Goal: Transaction & Acquisition: Purchase product/service

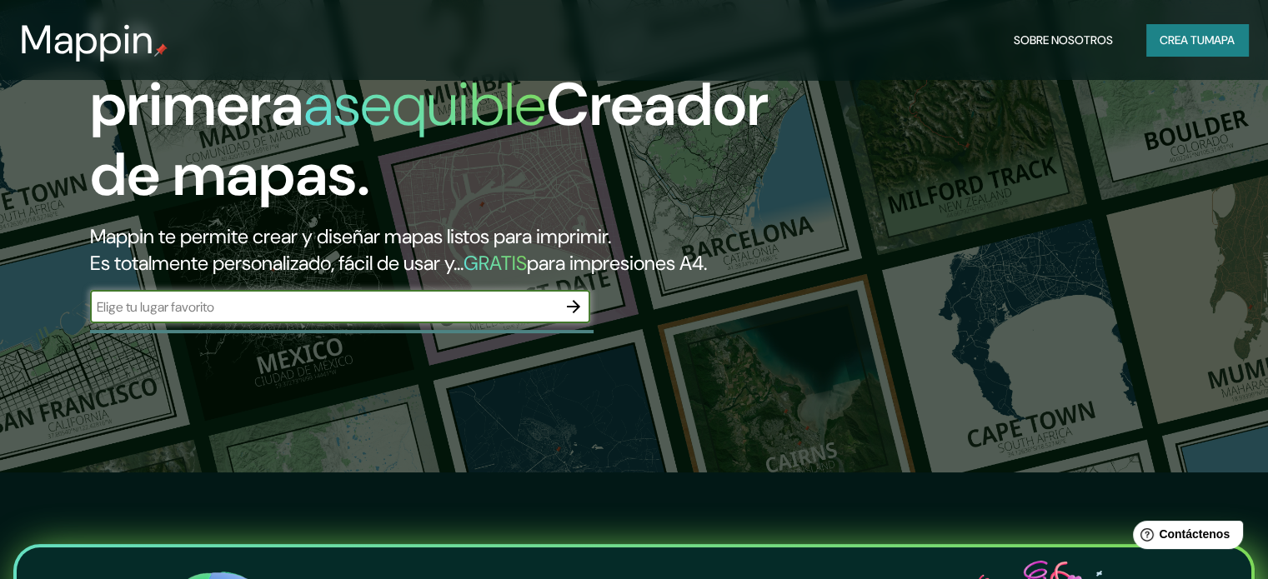
scroll to position [83, 0]
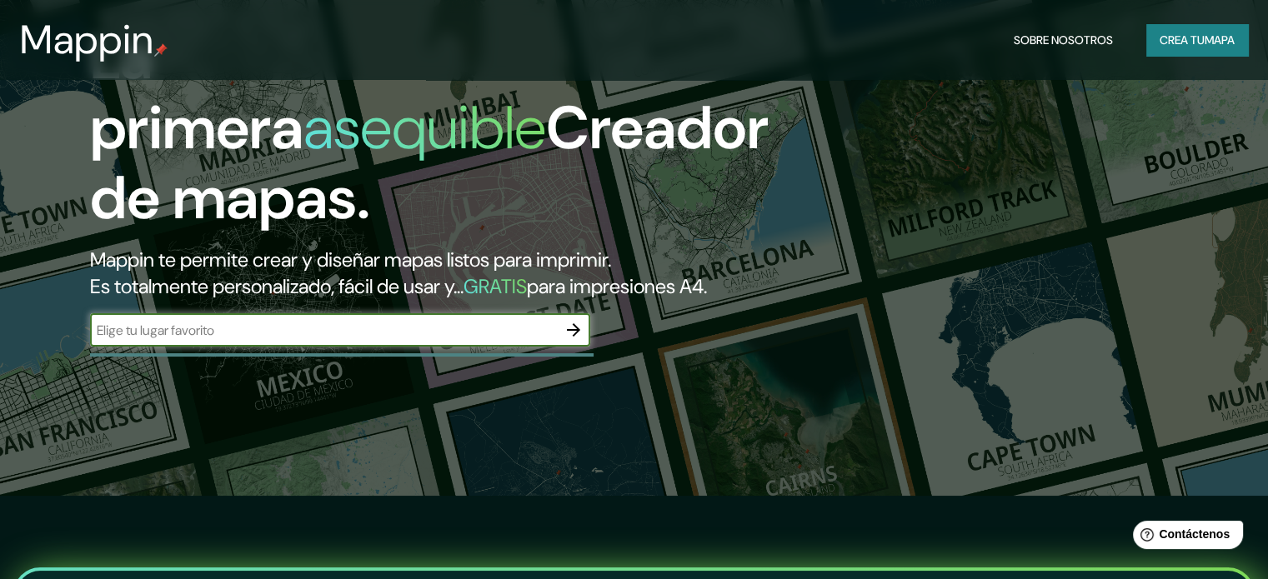
click at [377, 340] on input "text" at bounding box center [323, 330] width 467 height 19
type input "huaquechula"
click at [576, 337] on icon "button" at bounding box center [573, 330] width 13 height 13
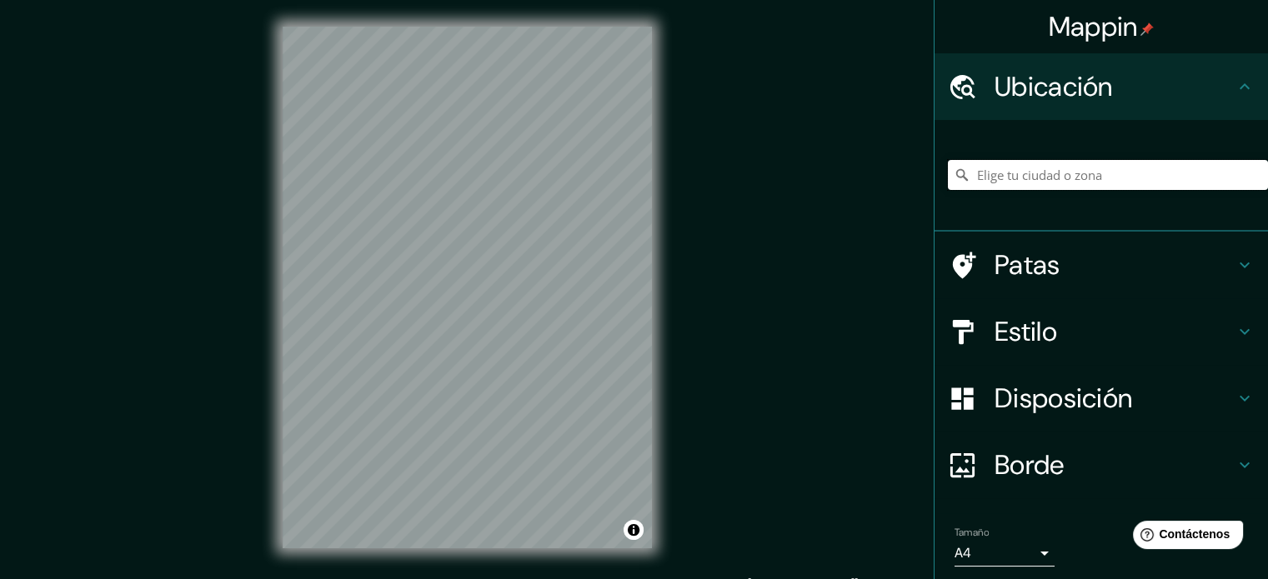
click at [1077, 171] on input "Elige tu ciudad o zona" at bounding box center [1108, 175] width 320 height 30
click at [1076, 171] on input "Elige tu ciudad o zona" at bounding box center [1108, 175] width 320 height 30
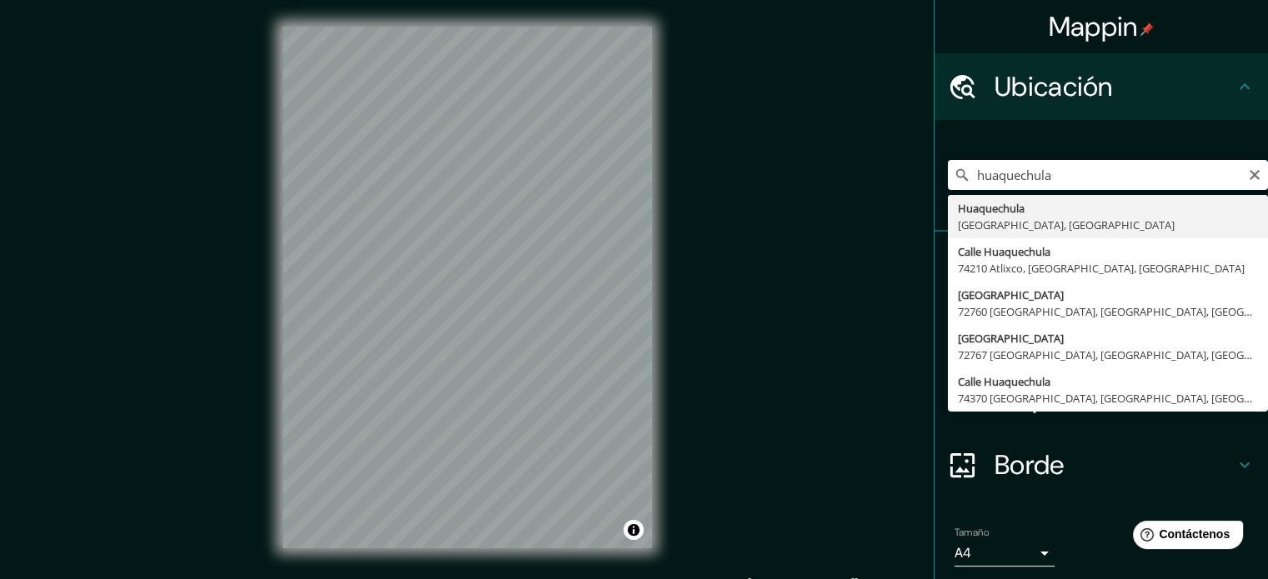
type input "[GEOGRAPHIC_DATA], [GEOGRAPHIC_DATA], [GEOGRAPHIC_DATA]"
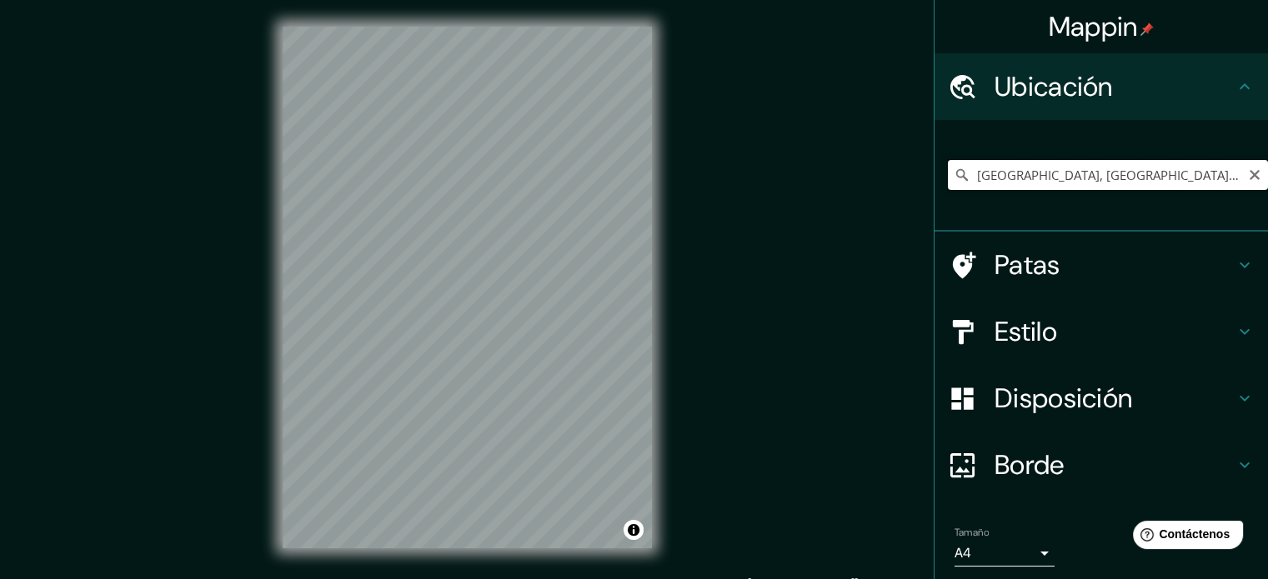
click at [1141, 170] on input "[GEOGRAPHIC_DATA], [GEOGRAPHIC_DATA], [GEOGRAPHIC_DATA]" at bounding box center [1108, 175] width 320 height 30
click at [1166, 177] on input "[GEOGRAPHIC_DATA], [GEOGRAPHIC_DATA], [GEOGRAPHIC_DATA]" at bounding box center [1108, 175] width 320 height 30
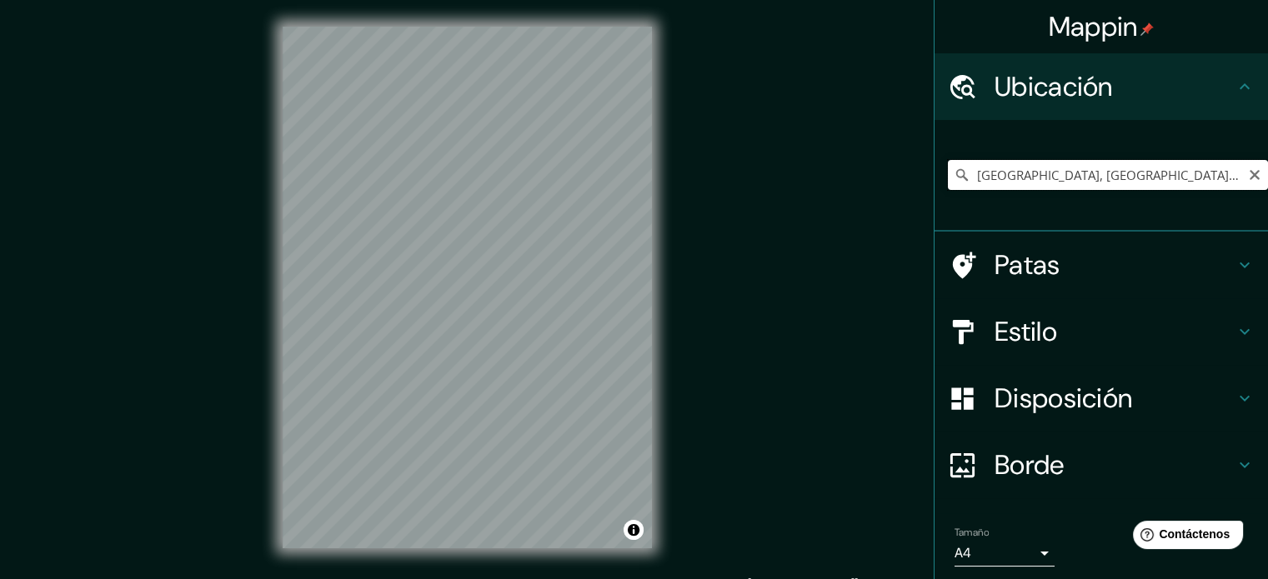
click at [1166, 177] on input "[GEOGRAPHIC_DATA], [GEOGRAPHIC_DATA], [GEOGRAPHIC_DATA]" at bounding box center [1108, 175] width 320 height 30
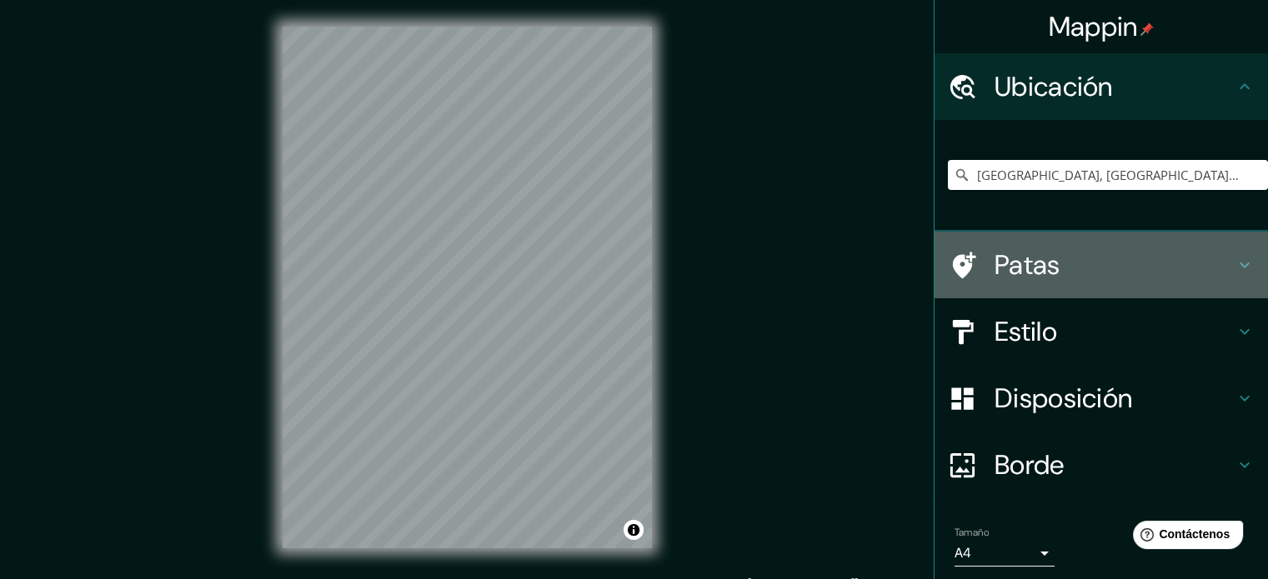
click at [1235, 259] on icon at bounding box center [1245, 265] width 20 height 20
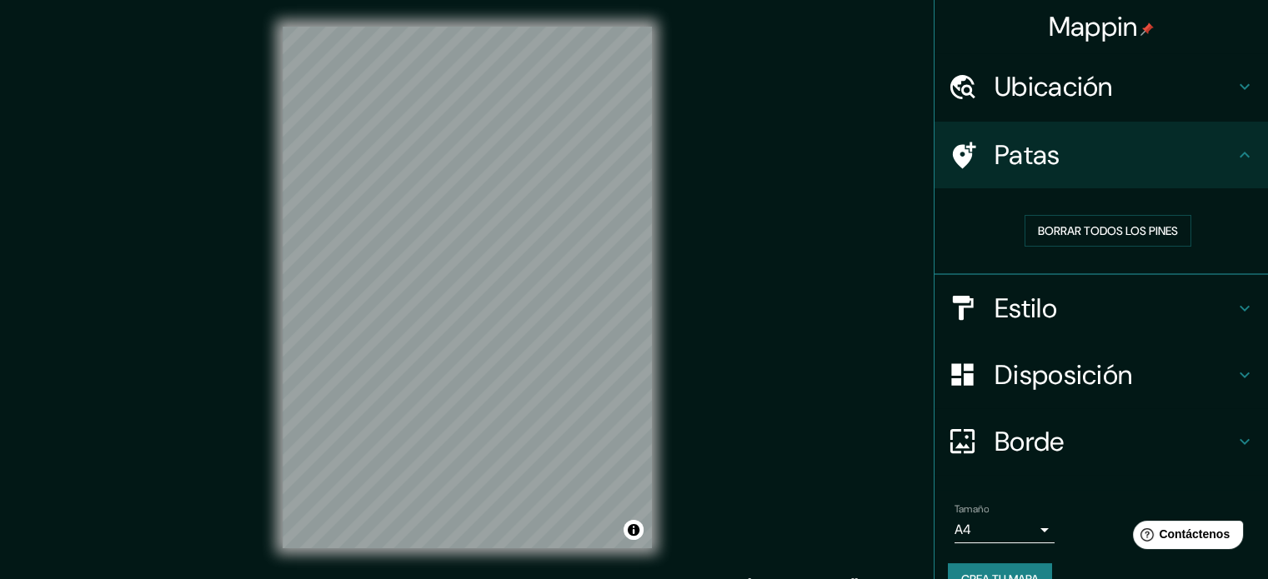
click at [1240, 155] on icon at bounding box center [1245, 155] width 10 height 6
click at [1235, 299] on icon at bounding box center [1245, 309] width 20 height 20
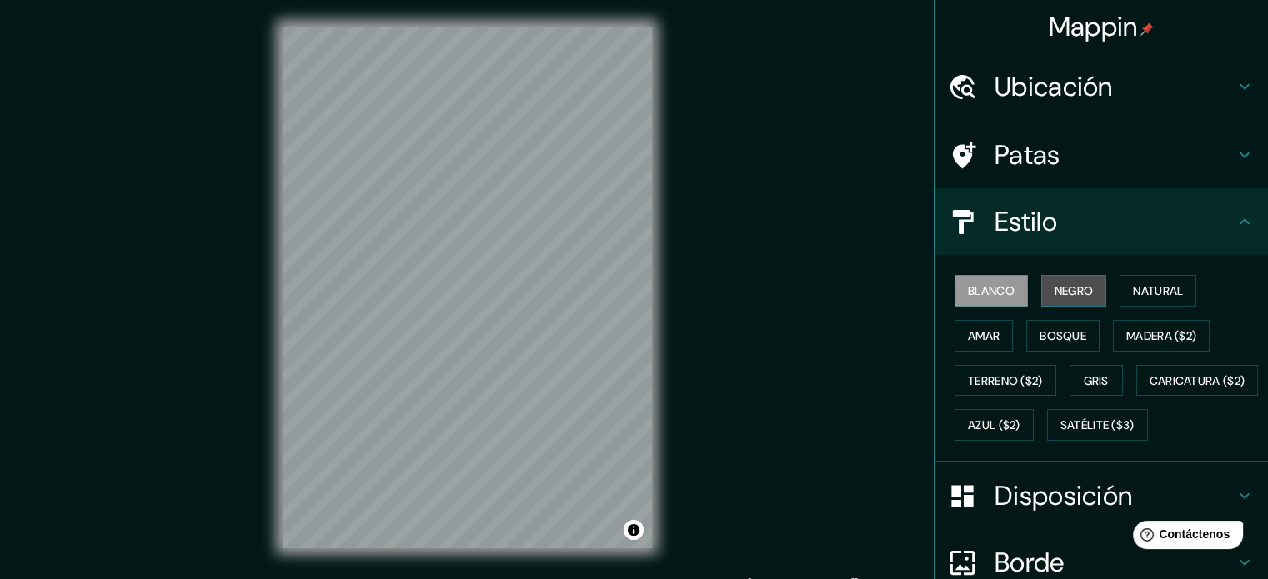
click at [1066, 291] on font "Negro" at bounding box center [1074, 290] width 39 height 15
click at [995, 287] on font "Blanco" at bounding box center [991, 290] width 47 height 15
click at [1163, 293] on font "Natural" at bounding box center [1158, 290] width 50 height 15
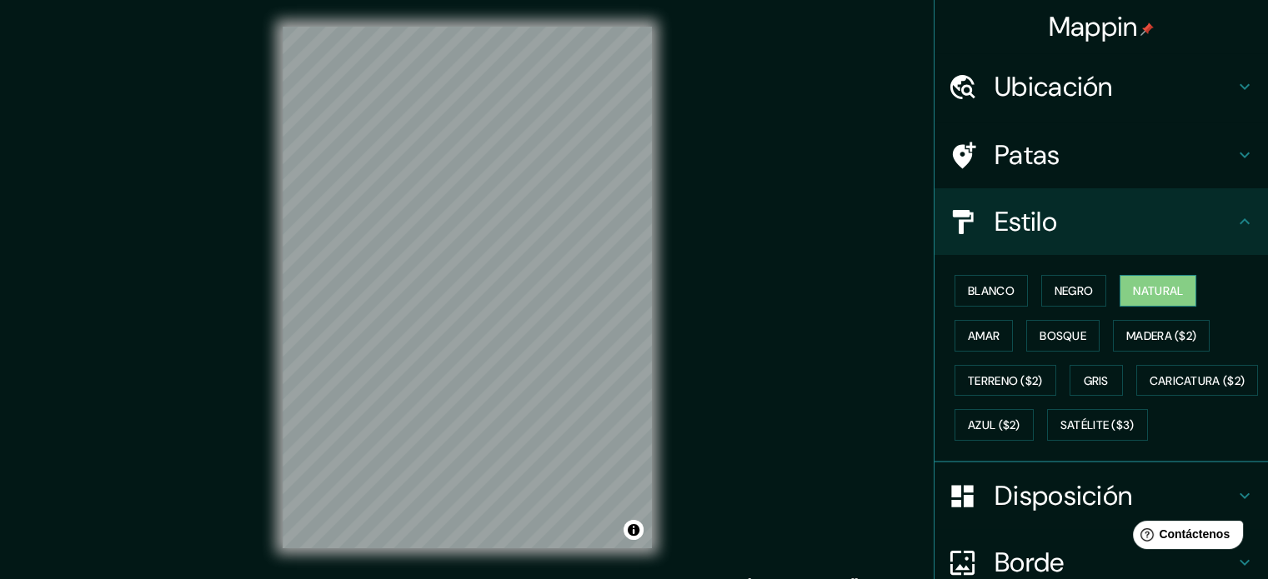
click at [1163, 294] on font "Natural" at bounding box center [1158, 290] width 50 height 15
click at [985, 340] on font "Amar" at bounding box center [984, 336] width 32 height 15
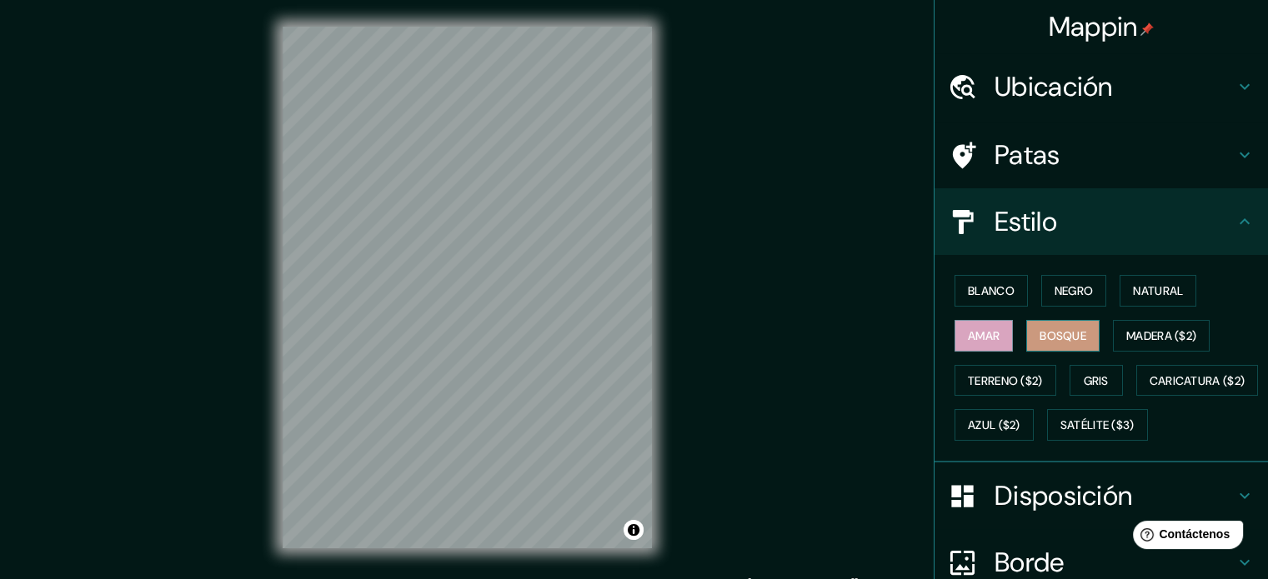
click at [1057, 335] on font "Bosque" at bounding box center [1063, 336] width 47 height 15
click at [1157, 337] on font "Madera ($2)" at bounding box center [1161, 336] width 70 height 15
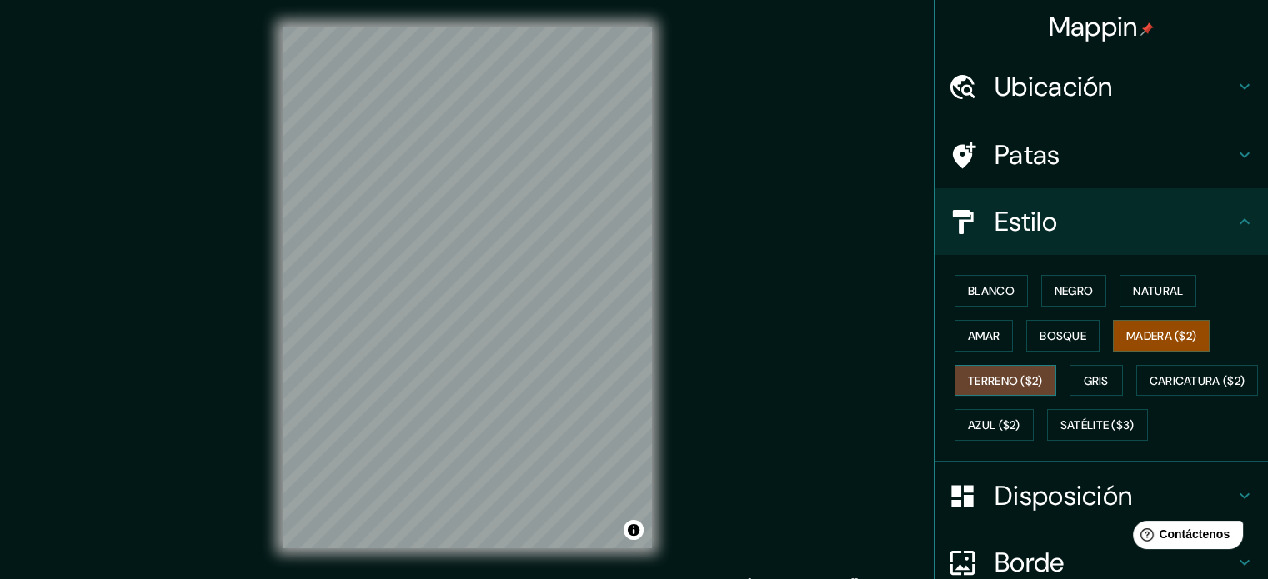
click at [1012, 376] on font "Terreno ($2)" at bounding box center [1005, 381] width 75 height 15
click at [1100, 374] on font "Gris" at bounding box center [1096, 381] width 25 height 15
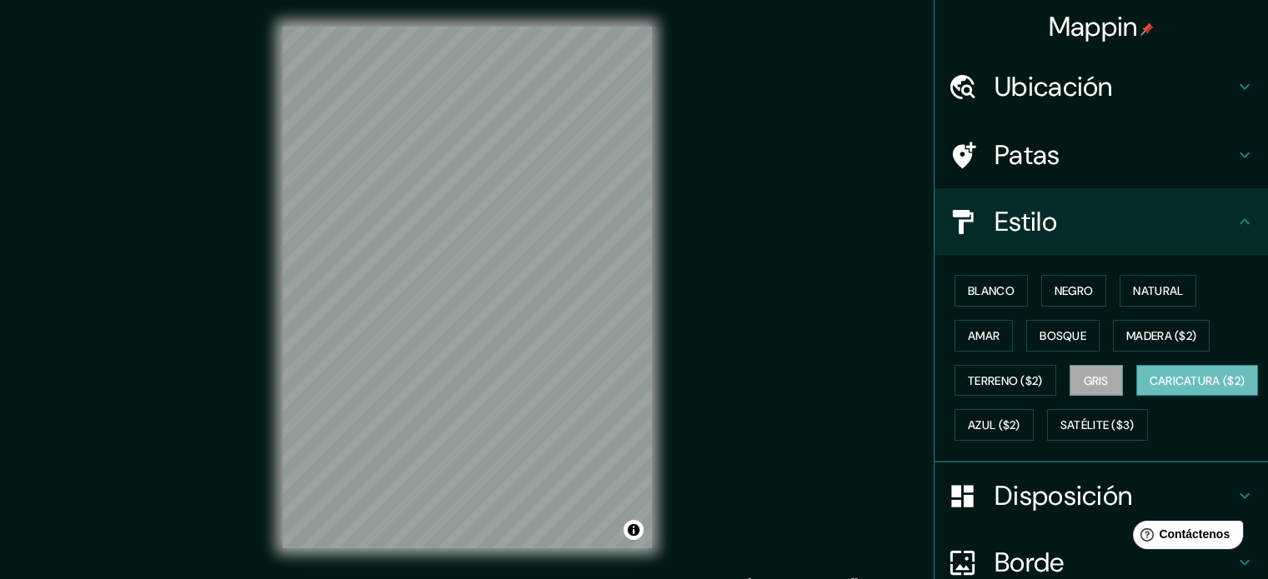
click at [1150, 389] on font "Caricatura ($2)" at bounding box center [1198, 381] width 96 height 15
click at [1021, 419] on font "Azul ($2)" at bounding box center [994, 426] width 53 height 15
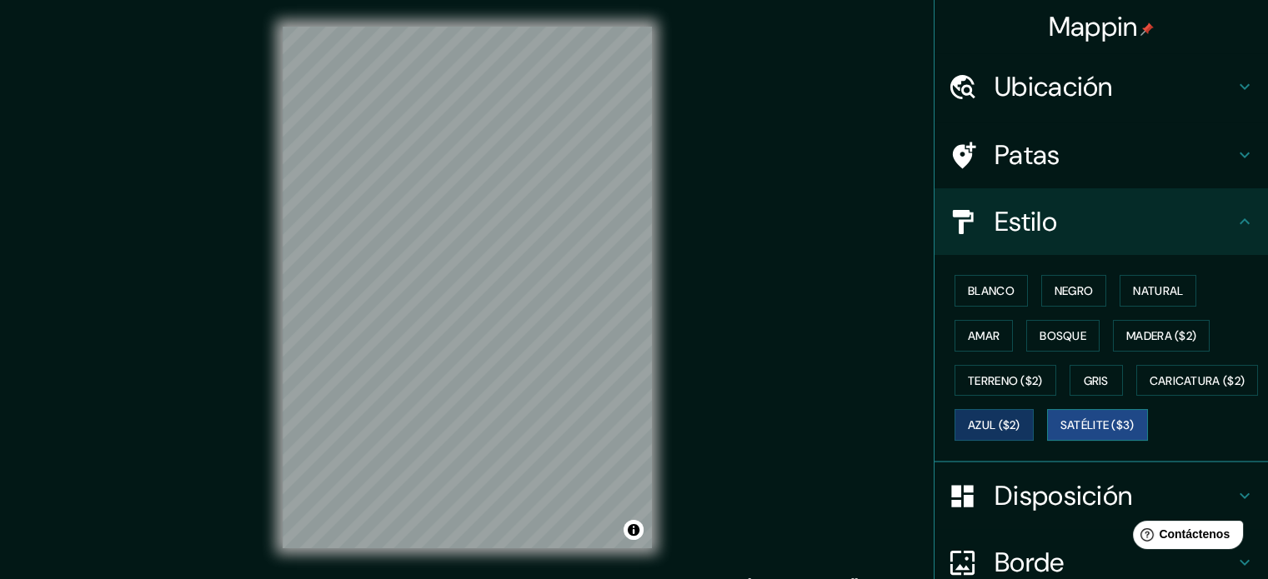
click at [1061, 434] on font "Satélite ($3)" at bounding box center [1098, 426] width 74 height 15
click at [991, 291] on font "Blanco" at bounding box center [991, 290] width 47 height 15
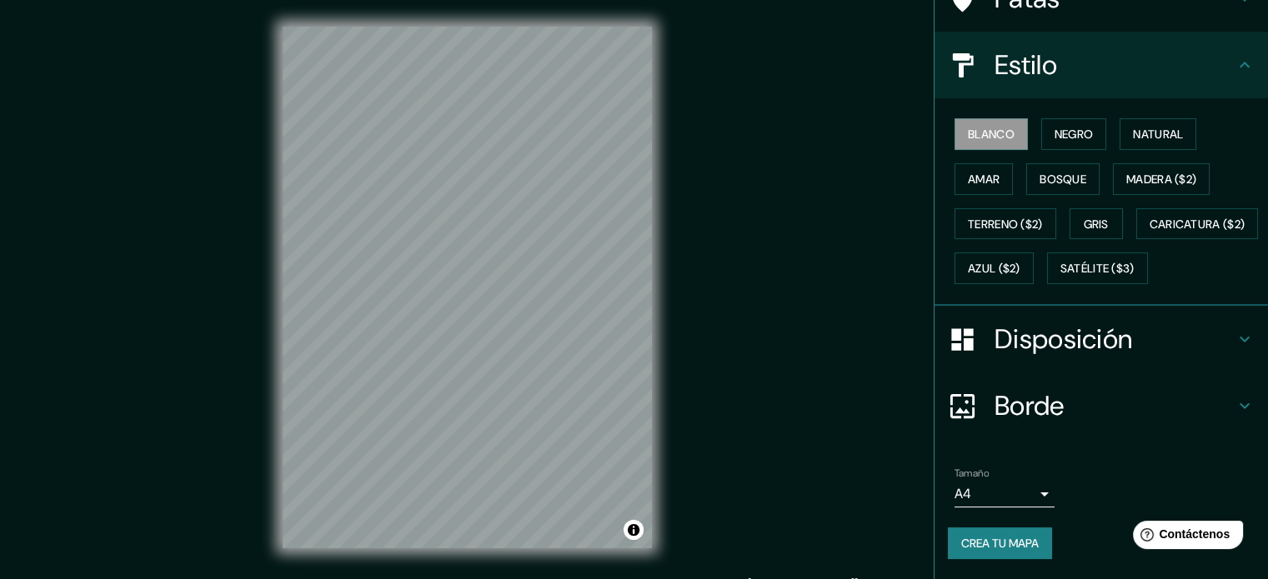
click at [1235, 338] on icon at bounding box center [1245, 339] width 20 height 20
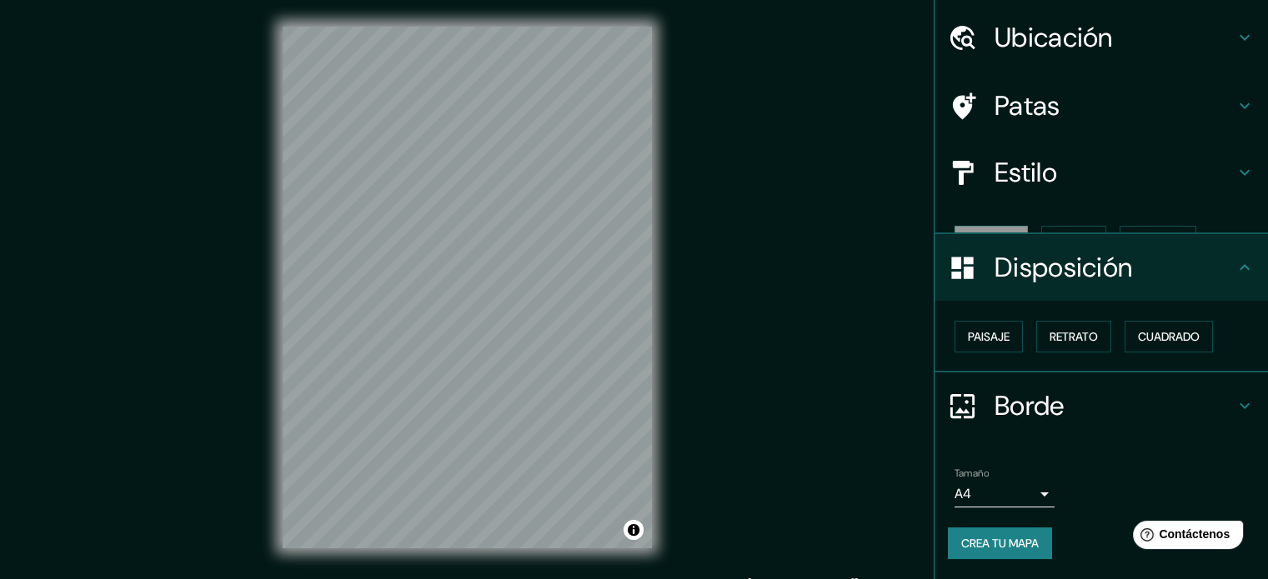
scroll to position [20, 0]
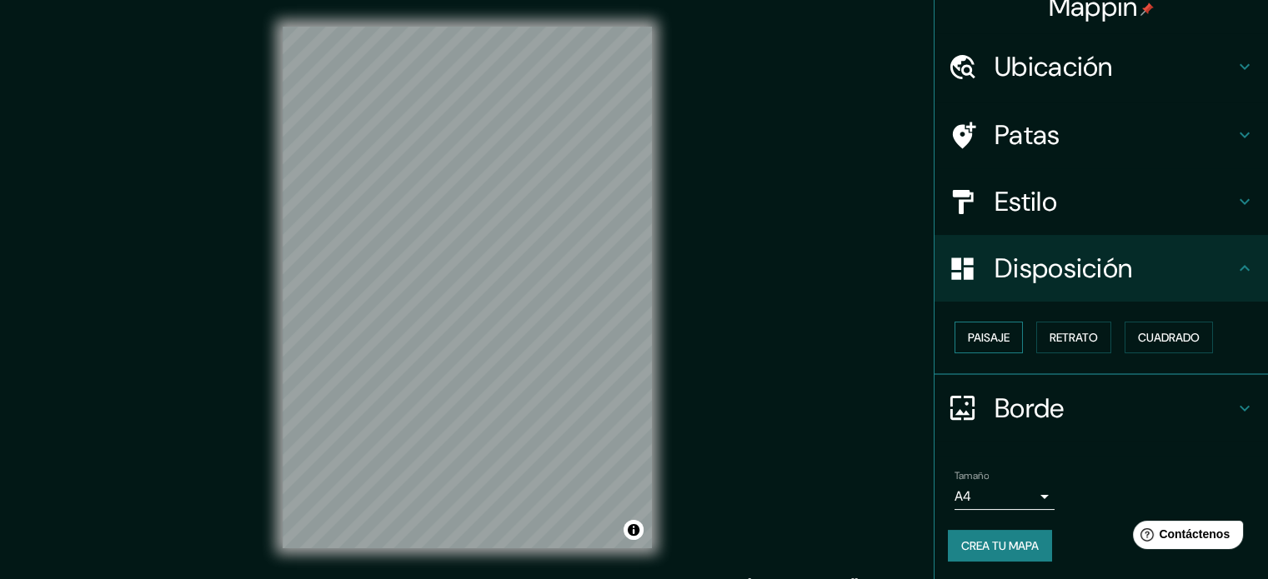
click at [998, 333] on font "Paisaje" at bounding box center [989, 337] width 42 height 15
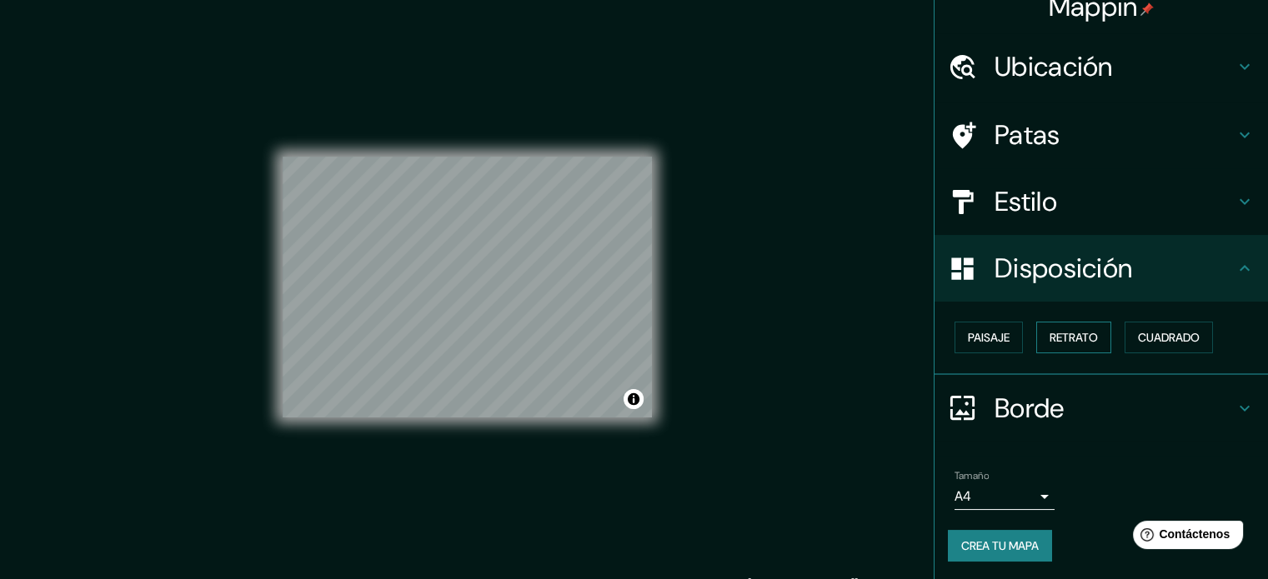
click at [1074, 335] on font "Retrato" at bounding box center [1074, 337] width 48 height 15
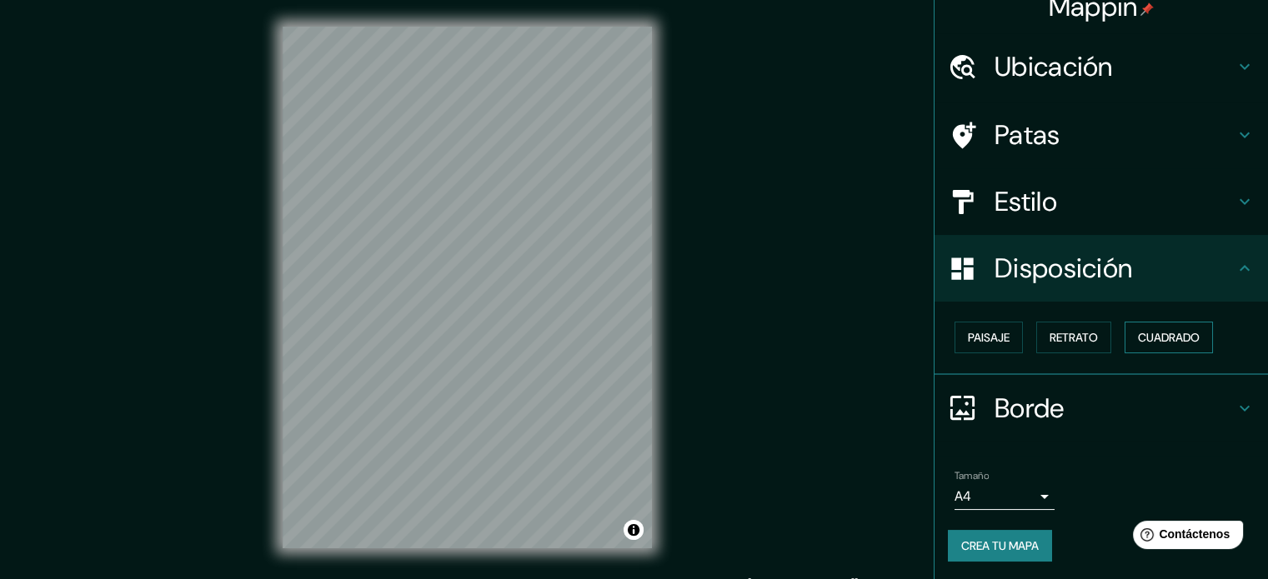
click at [1138, 332] on font "Cuadrado" at bounding box center [1169, 337] width 62 height 15
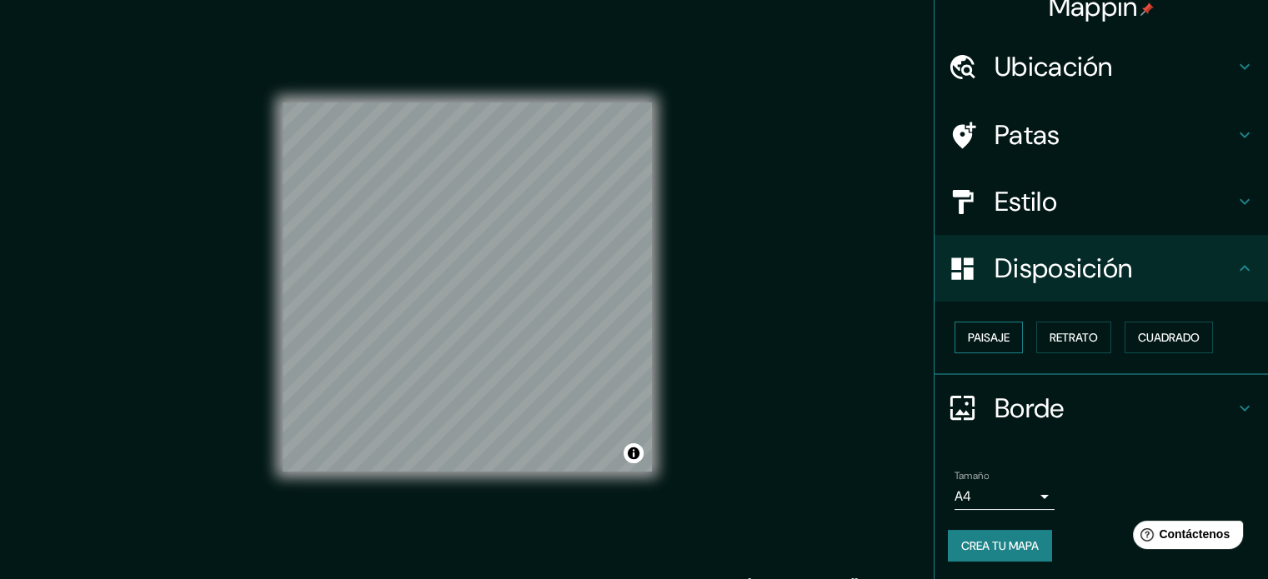
click at [987, 330] on font "Paisaje" at bounding box center [989, 337] width 42 height 15
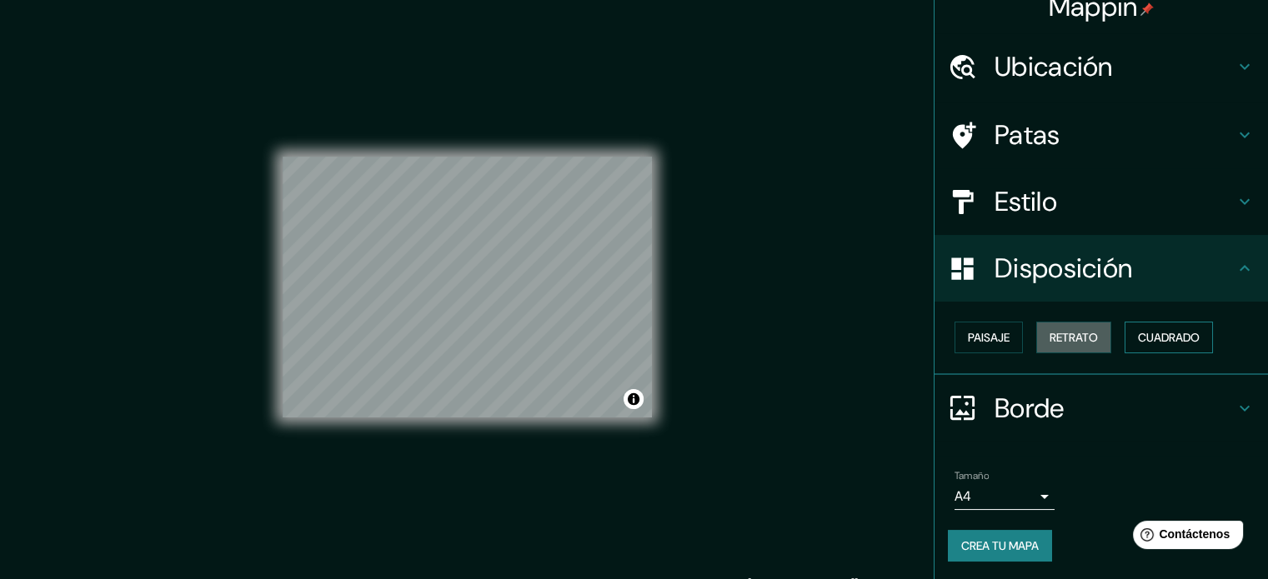
drag, startPoint x: 1071, startPoint y: 327, endPoint x: 1127, endPoint y: 335, distance: 56.5
click at [1074, 329] on font "Retrato" at bounding box center [1074, 338] width 48 height 22
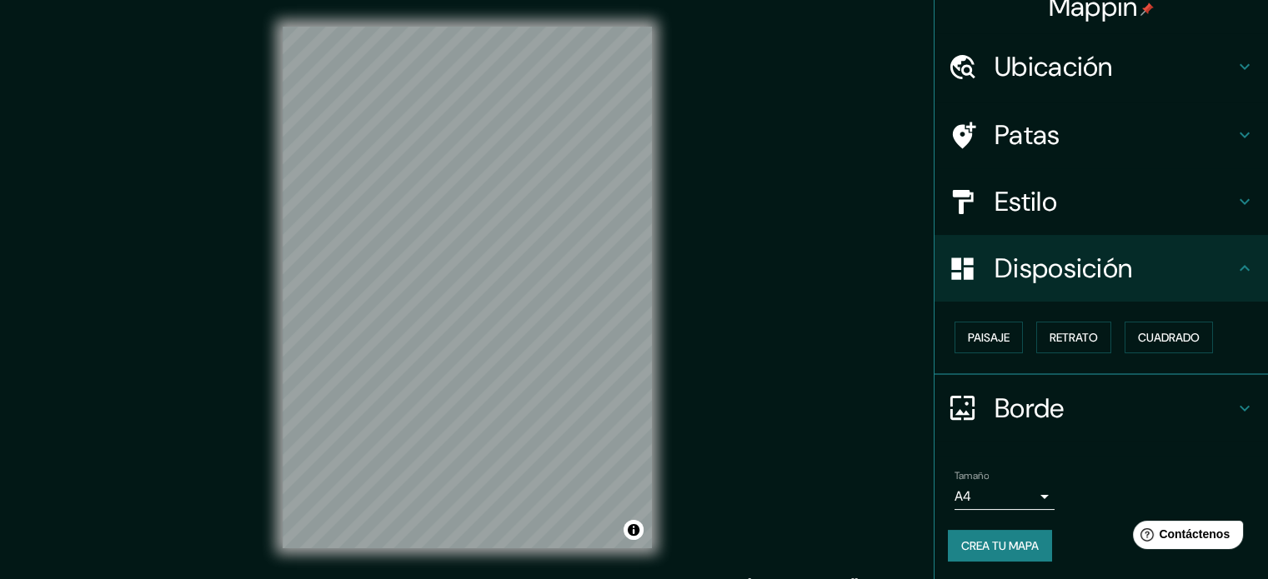
scroll to position [22, 0]
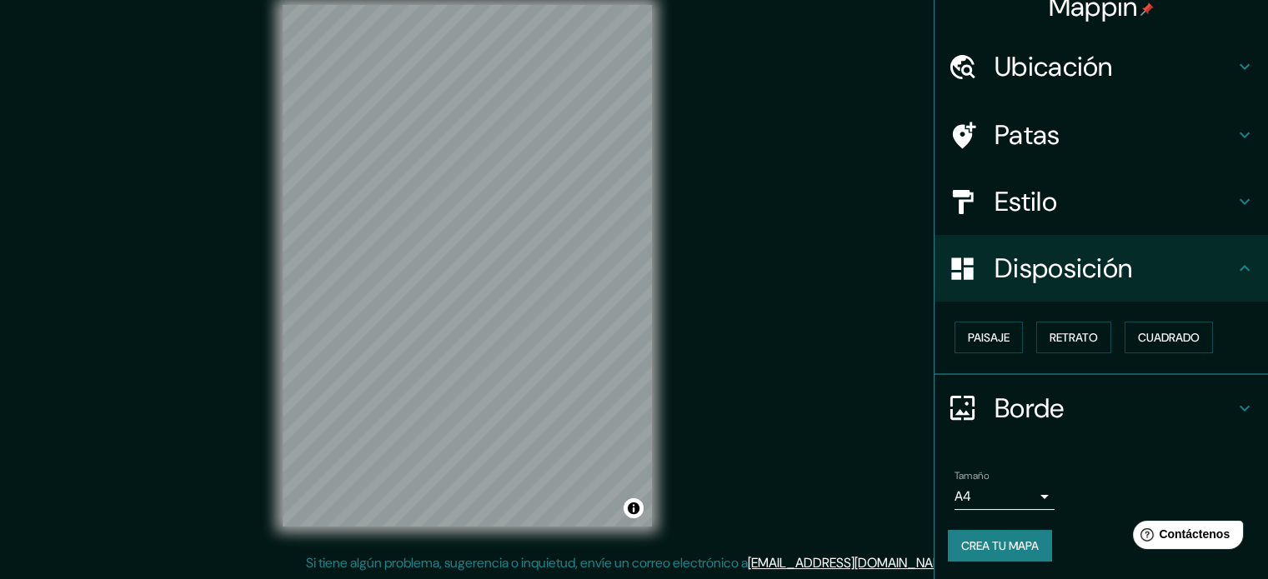
click at [1217, 404] on h4 "Borde" at bounding box center [1115, 408] width 240 height 33
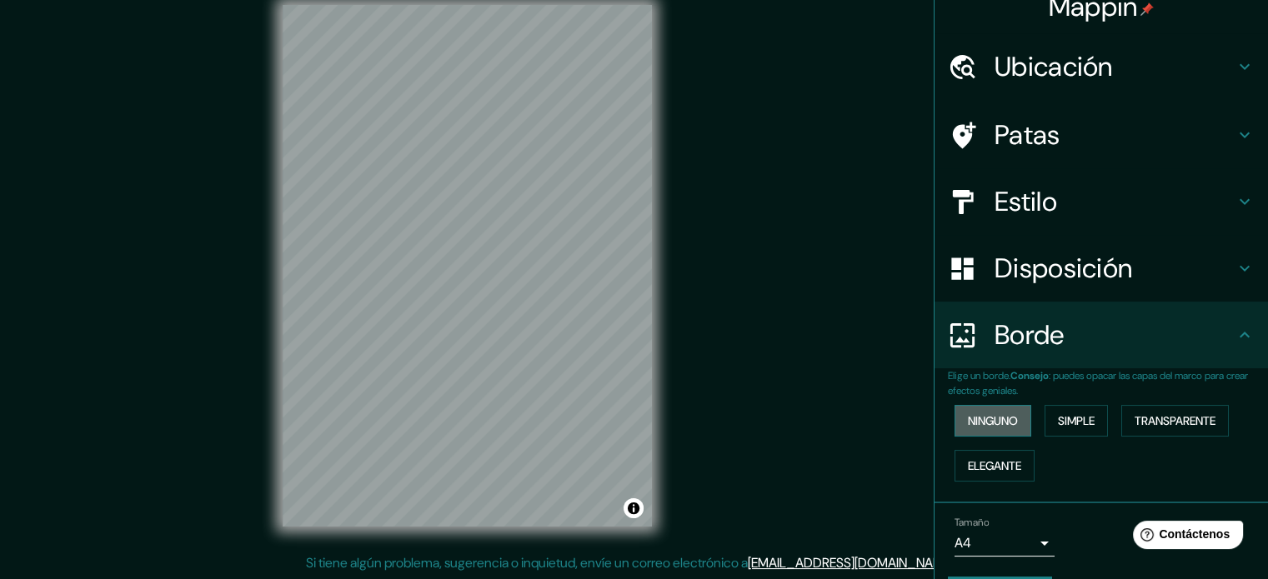
click at [996, 422] on font "Ninguno" at bounding box center [993, 421] width 50 height 15
click at [1082, 428] on font "Simple" at bounding box center [1076, 421] width 37 height 22
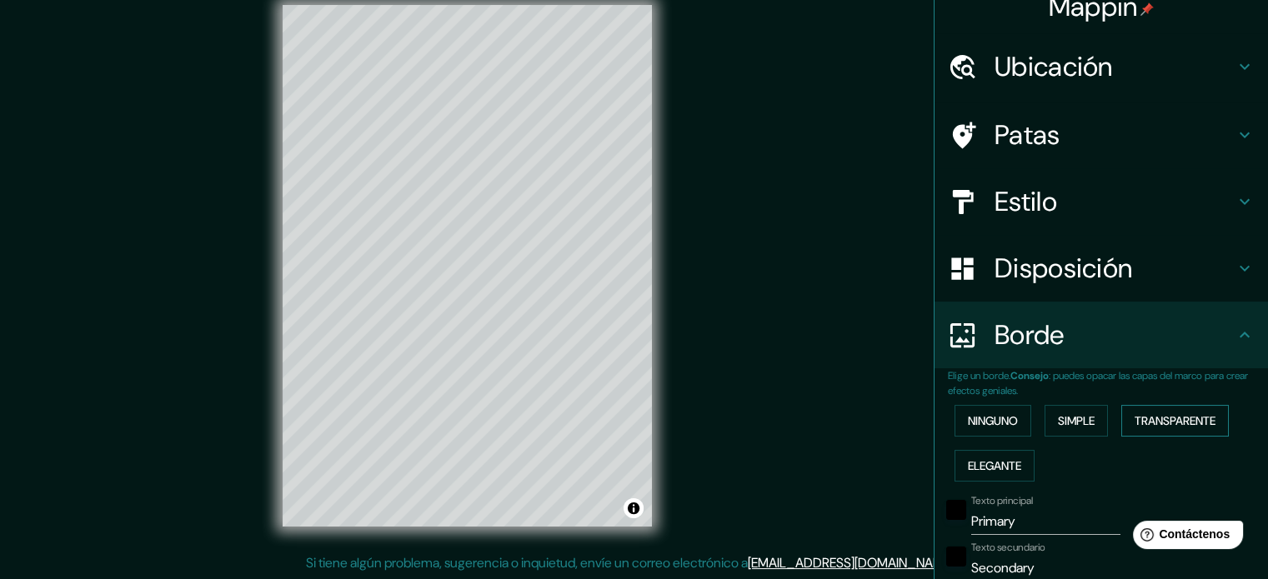
click at [1157, 405] on button "Transparente" at bounding box center [1175, 421] width 108 height 32
click at [973, 460] on font "Elegante" at bounding box center [994, 466] width 53 height 15
click at [994, 421] on font "Ninguno" at bounding box center [993, 421] width 50 height 15
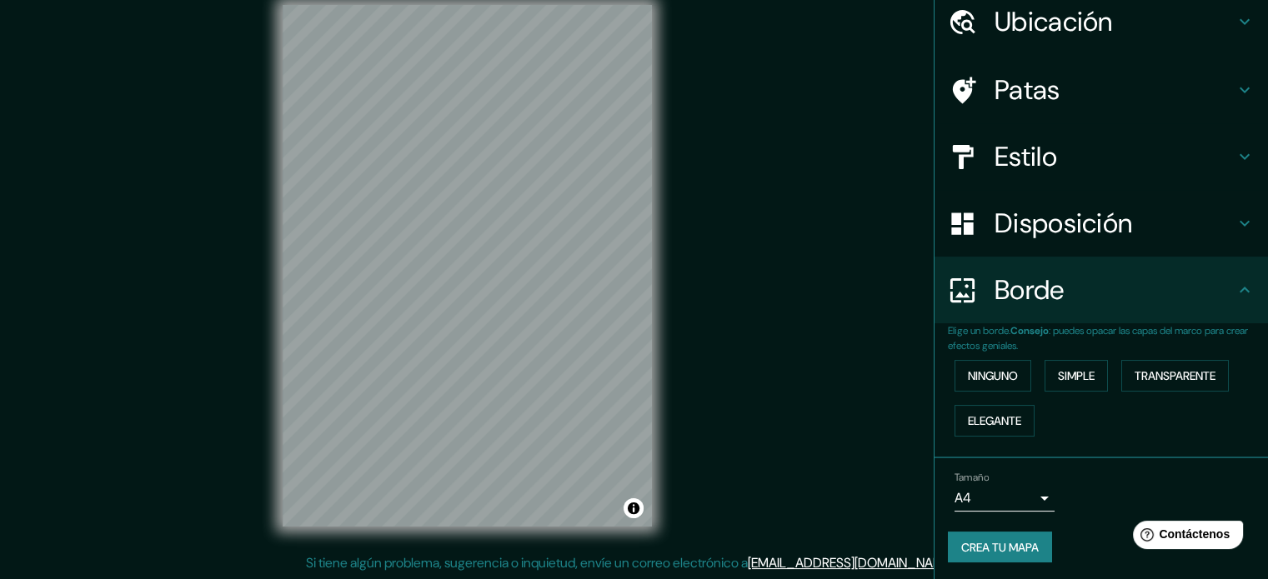
scroll to position [67, 0]
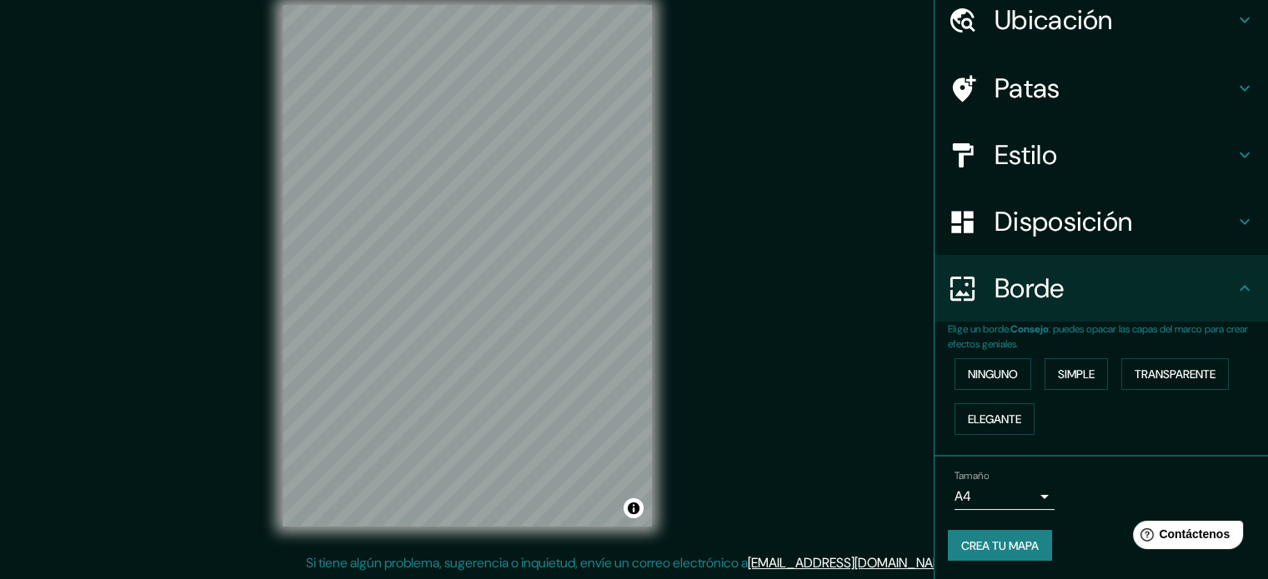
click at [1011, 539] on font "Crea tu mapa" at bounding box center [1000, 546] width 78 height 15
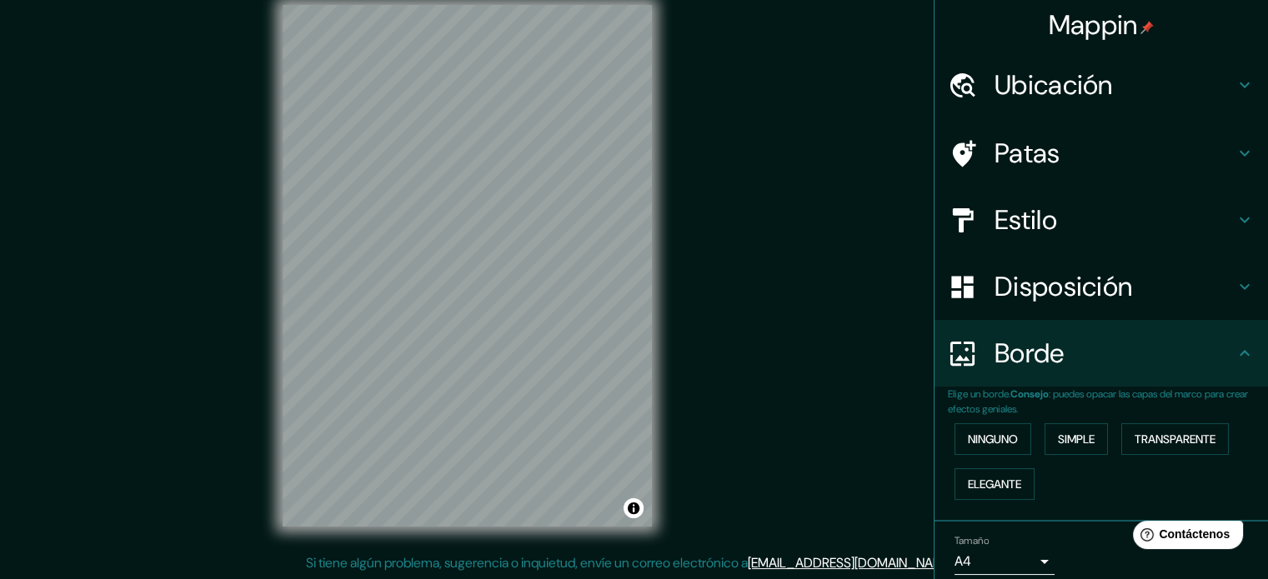
scroll to position [0, 0]
click at [1244, 359] on div "Borde" at bounding box center [1102, 355] width 334 height 67
click at [1242, 346] on div "Borde" at bounding box center [1102, 355] width 334 height 67
click at [1240, 354] on icon at bounding box center [1245, 355] width 10 height 6
